Goal: Information Seeking & Learning: Learn about a topic

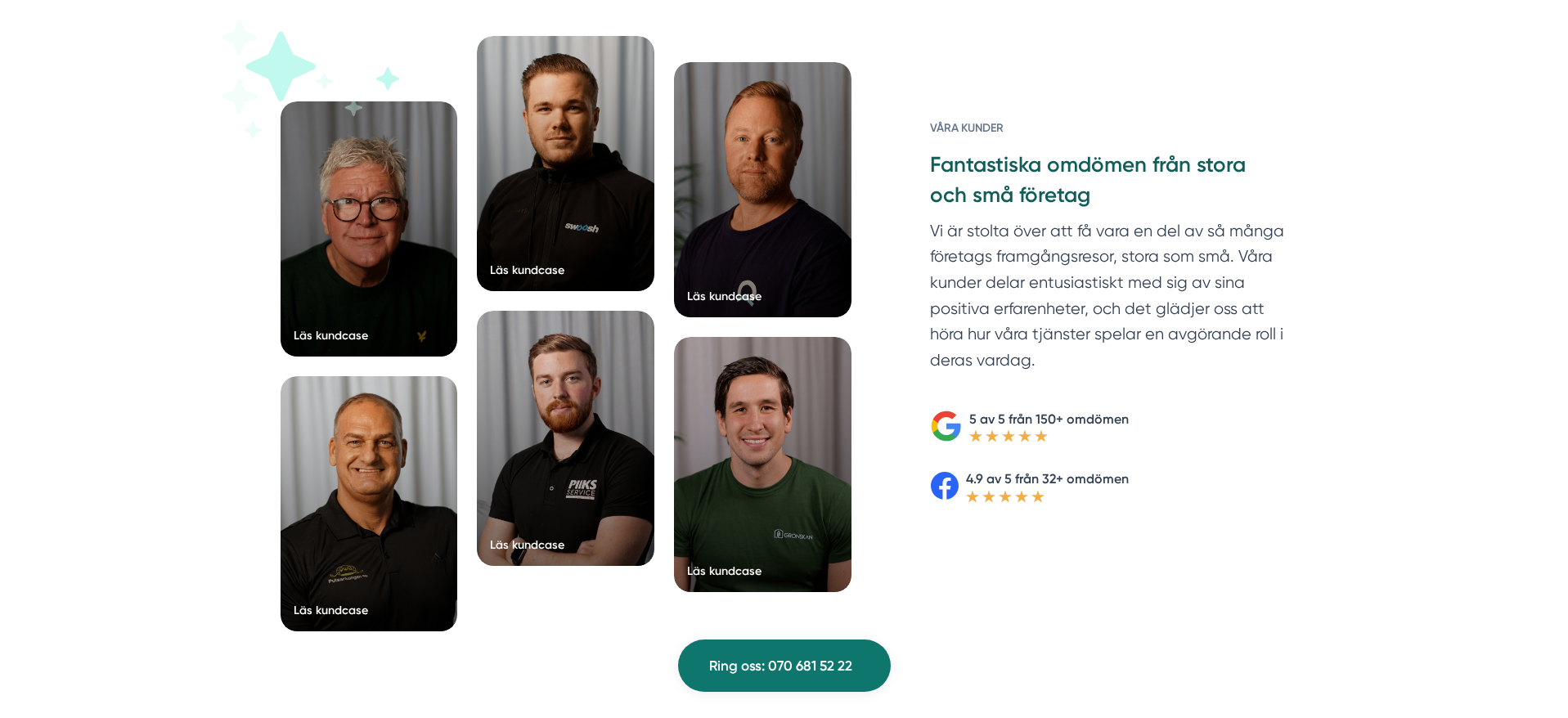
scroll to position [2550, 0]
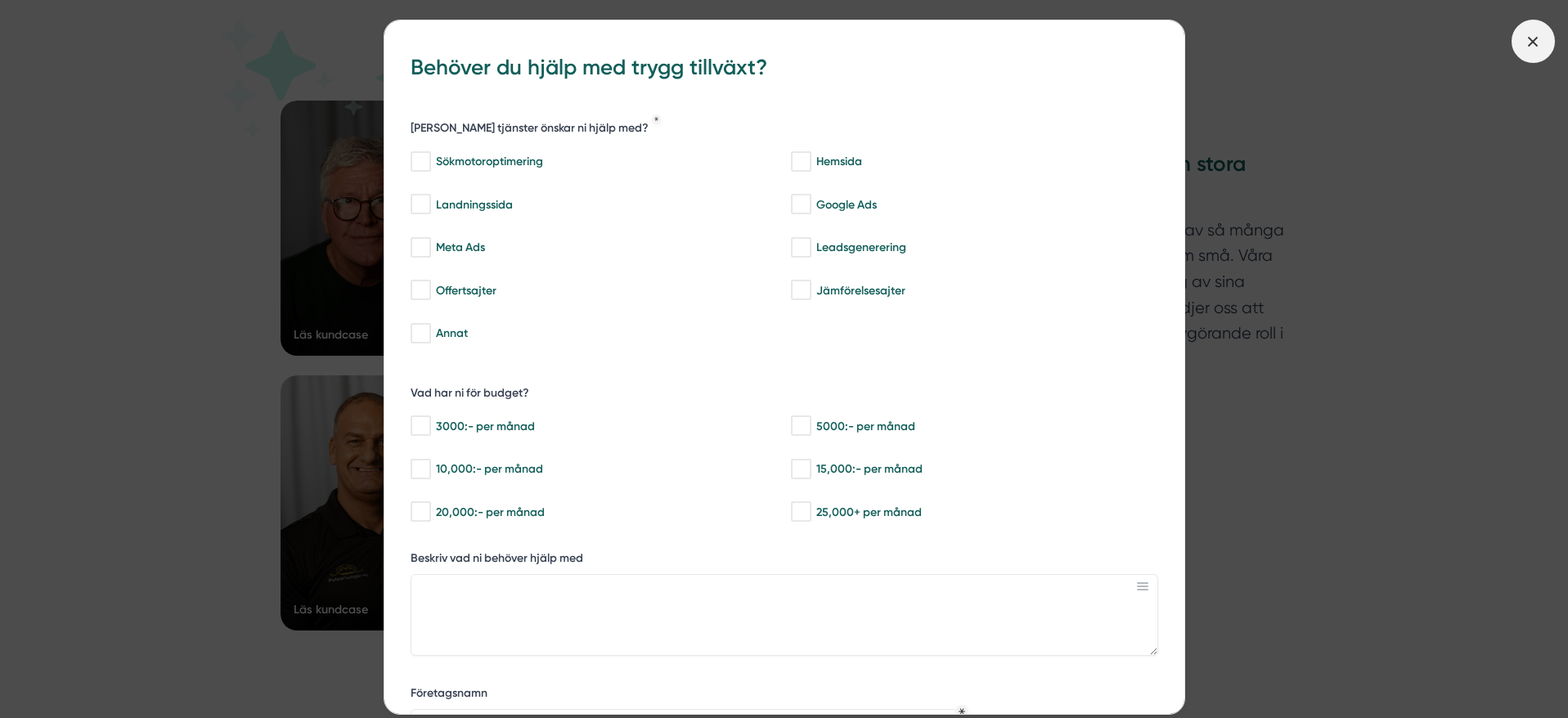
click at [1534, 40] on line at bounding box center [1533, 41] width 9 height 9
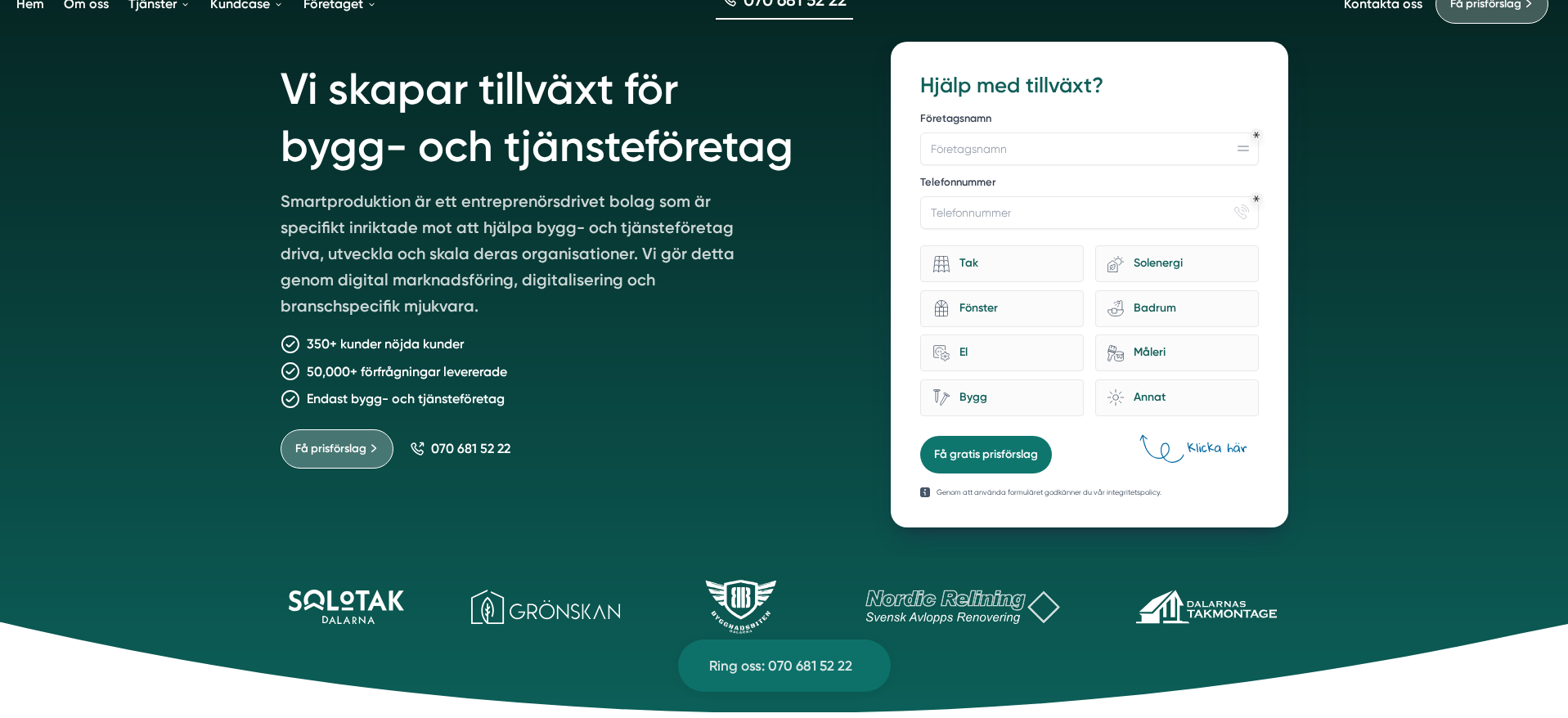
scroll to position [0, 0]
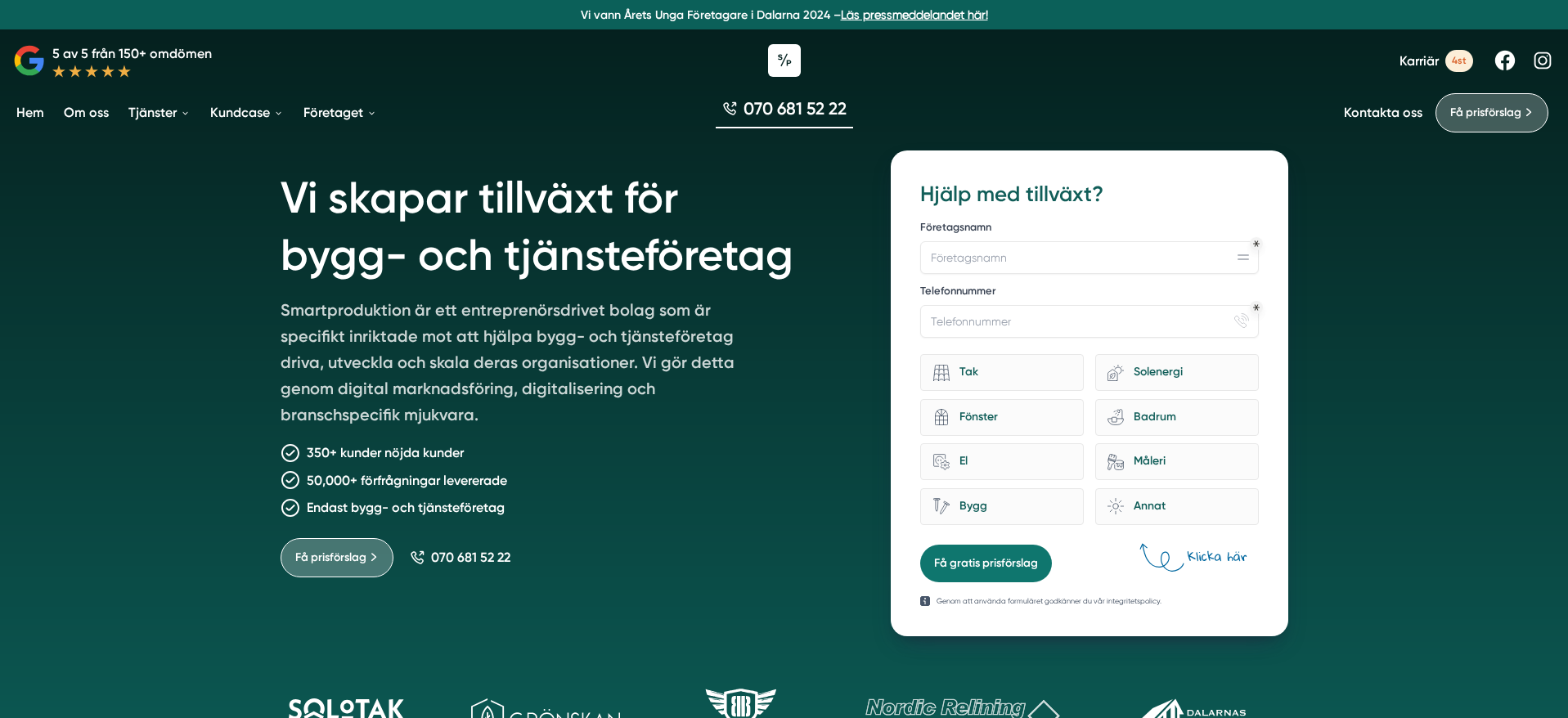
click at [1459, 63] on span "4st" at bounding box center [1460, 61] width 28 height 22
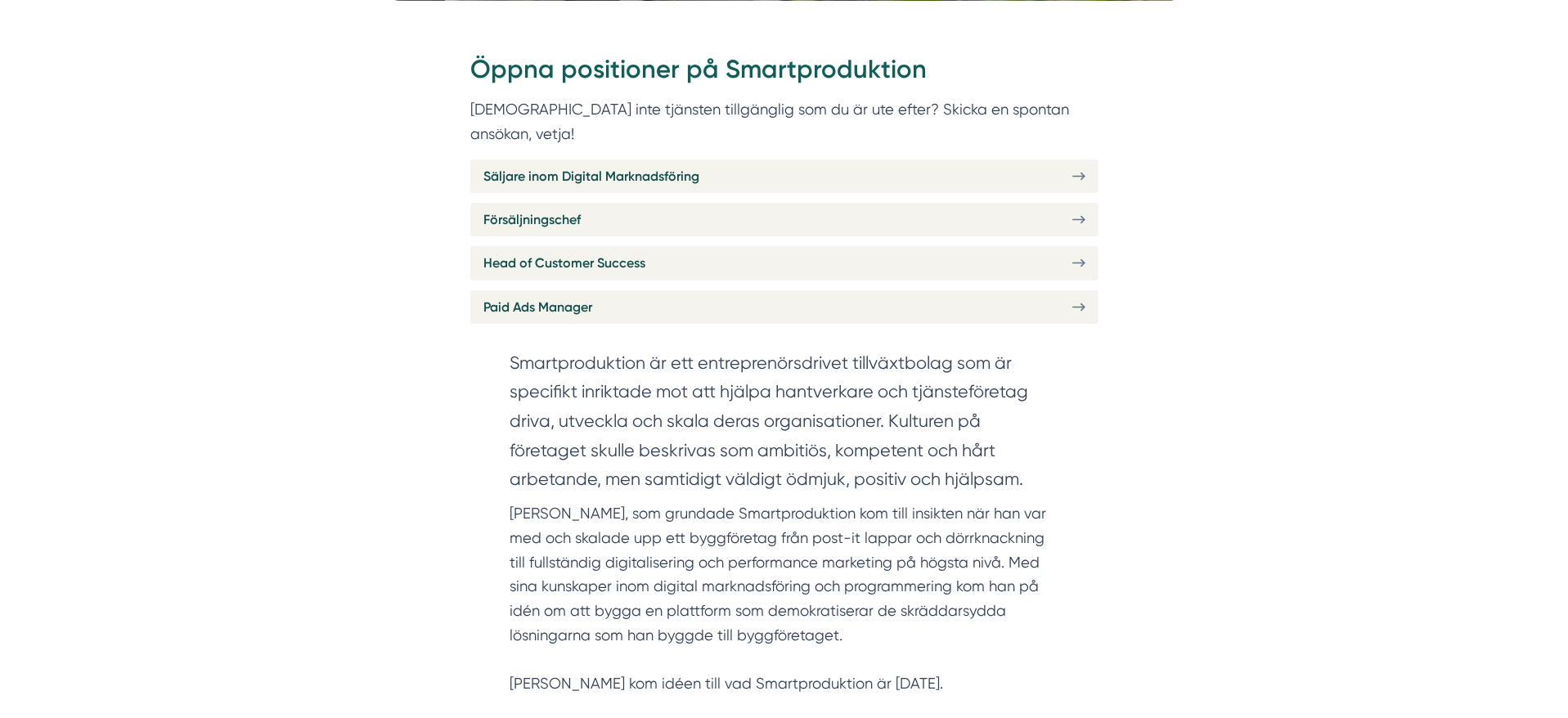
scroll to position [703, 0]
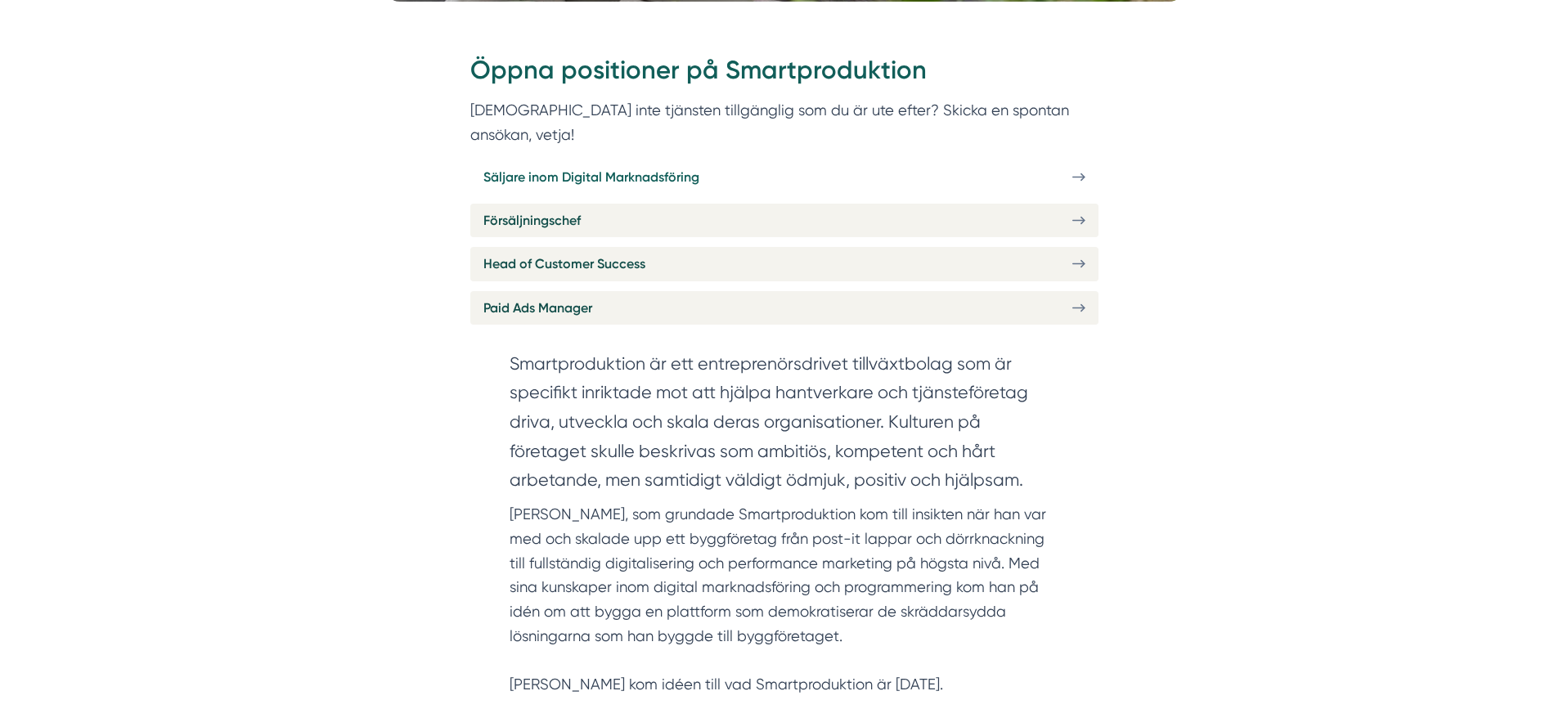
click at [1081, 170] on icon at bounding box center [1079, 177] width 13 height 14
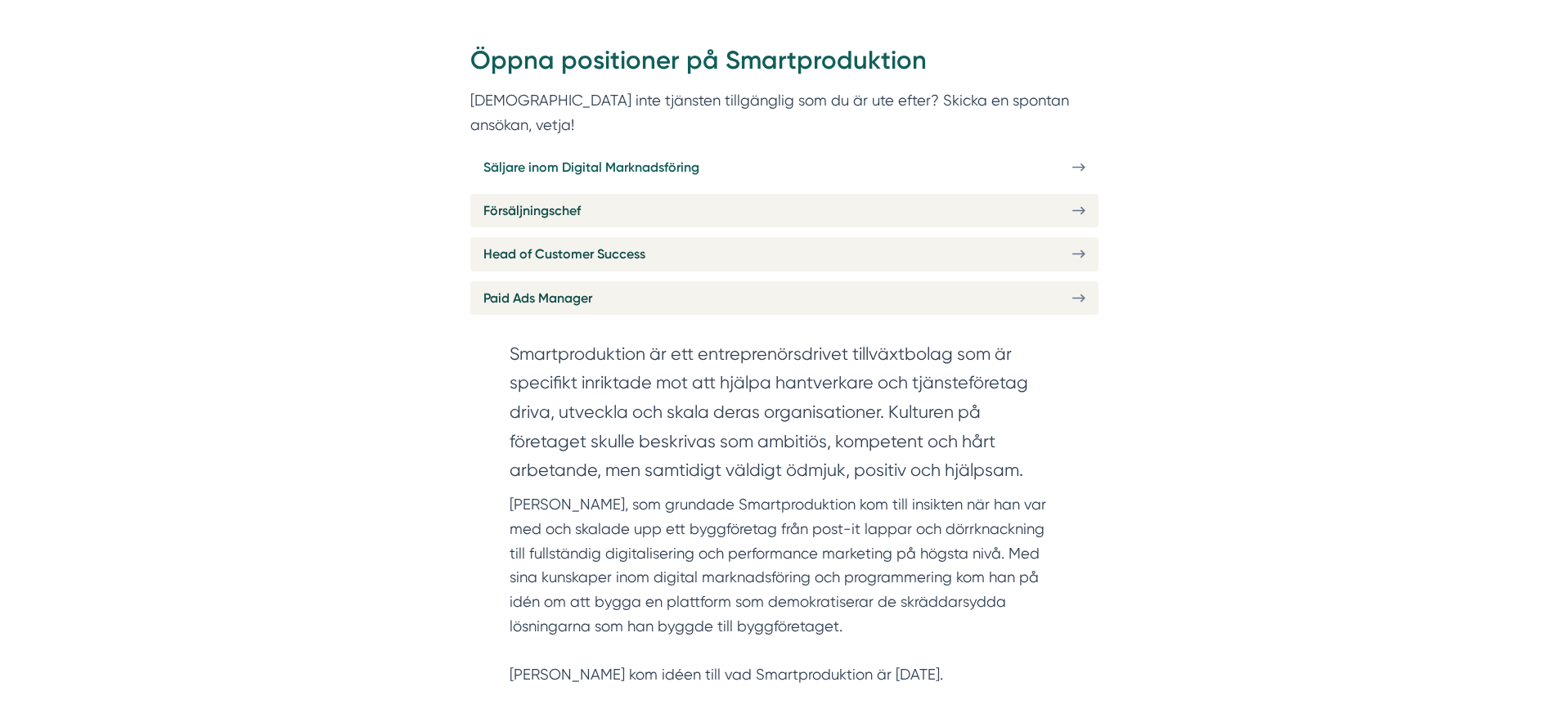
scroll to position [713, 0]
